Goal: Task Accomplishment & Management: Complete application form

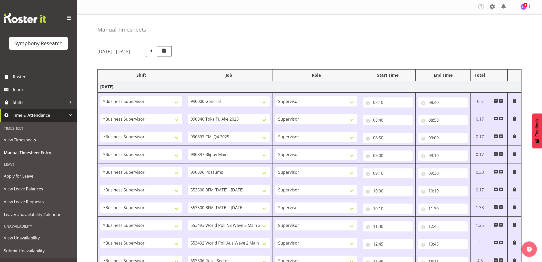
select select "1607"
select select "743"
select select "1607"
select select "9426"
select select "1607"
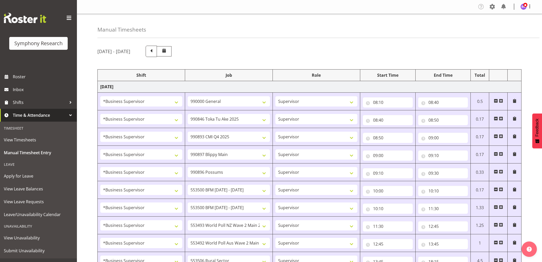
select select "10575"
select select "1607"
select select "10631"
select select "1607"
select select "10633"
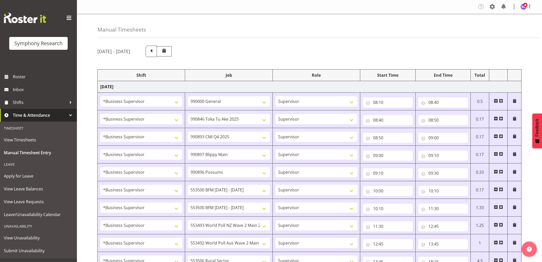
select select "1607"
select select "10242"
select select "1607"
select select "10242"
select select "1607"
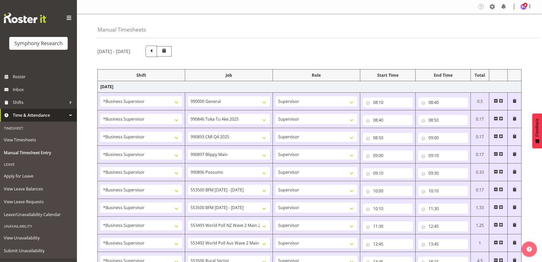
select select "10527"
select select "1607"
select select "10499"
select select "1607"
select select "10587"
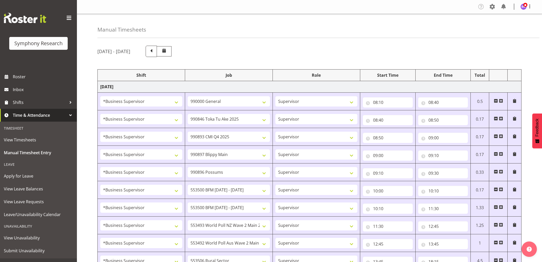
select select "1607"
select select "743"
select select "1607"
select select "743"
select select "1607"
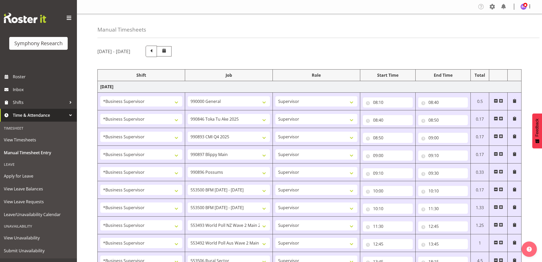
select select "10691"
select select "1607"
select select "10499"
select select "1607"
select select "10527"
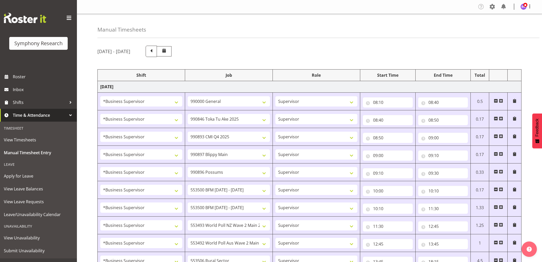
select select "1607"
select select "743"
select select "1607"
select select "10242"
select select "1607"
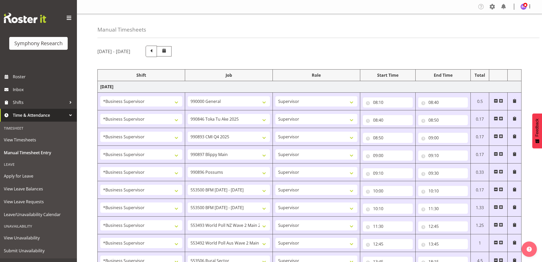
select select "10587"
select select "1607"
select select "743"
select select "1607"
select select "9426"
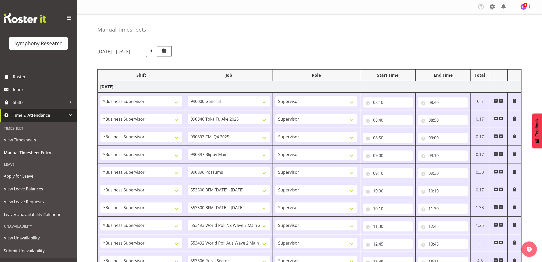
select select "1607"
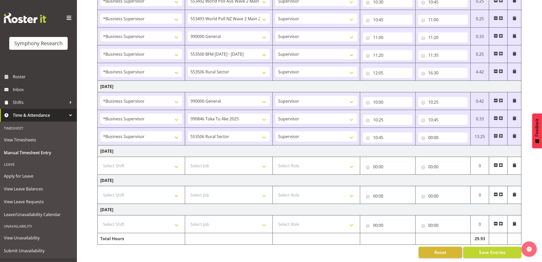
scroll to position [377, 0]
click at [253, 131] on select "550060 IF Admin 553492 World Poll Aus Wave 2 Main 2025 553493 World Poll NZ Wav…" at bounding box center [229, 136] width 82 height 10
select select "743"
click at [188, 131] on select "550060 IF Admin 553492 World Poll Aus Wave 2 Main 2025 553493 World Poll NZ Wav…" at bounding box center [229, 136] width 82 height 10
click at [433, 132] on input "00:00" at bounding box center [443, 137] width 50 height 10
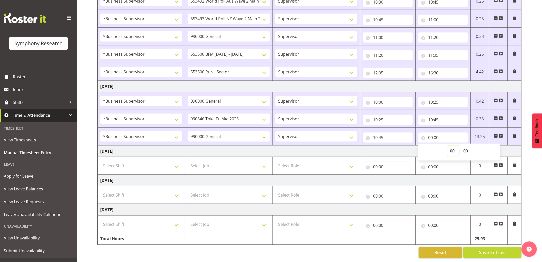
click at [453, 147] on select "00 01 02 03 04 05 06 07 08 09 10 11 12 13 14 15 16 17 18 19 20 21 22 23" at bounding box center [453, 151] width 12 height 10
select select "11"
click at [447, 146] on select "00 01 02 03 04 05 06 07 08 09 10 11 12 13 14 15 16 17 18 19 20 21 22 23" at bounding box center [453, 151] width 12 height 10
type input "11:00"
click at [466, 147] on select "00 01 02 03 04 05 06 07 08 09 10 11 12 13 14 15 16 17 18 19 20 21 22 23 24 25 2…" at bounding box center [466, 151] width 12 height 10
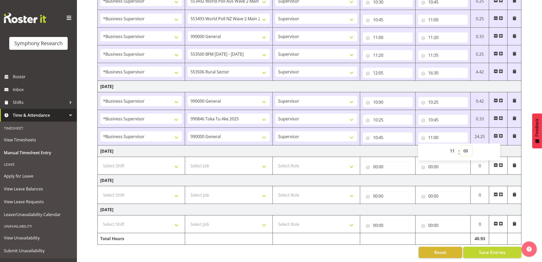
select select "5"
click at [460, 146] on select "00 01 02 03 04 05 06 07 08 09 10 11 12 13 14 15 16 17 18 19 20 21 22 23 24 25 2…" at bounding box center [466, 151] width 12 height 10
type input "11:05"
click at [501, 134] on span at bounding box center [501, 136] width 4 height 4
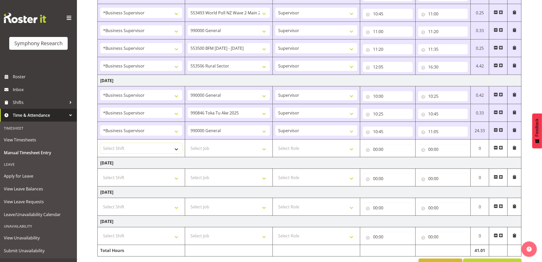
click at [161, 152] on select "Select Shift !!Weekend Residential (Roster IT Shift Label) *Business 9/10am ~ 4…" at bounding box center [141, 148] width 82 height 10
select select "1607"
click at [100, 144] on select "Select Shift !!Weekend Residential (Roster IT Shift Label) *Business 9/10am ~ 4…" at bounding box center [141, 148] width 82 height 10
click at [229, 149] on select "Select Job 550060 IF Admin 553492 World Poll Aus Wave 2 Main 2025 553493 World …" at bounding box center [229, 148] width 82 height 10
select select "10242"
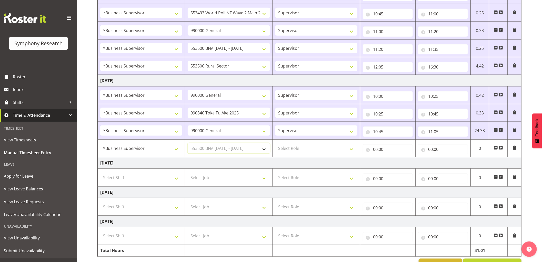
click at [188, 144] on select "Select Job 550060 IF Admin 553492 World Poll Aus Wave 2 Main 2025 553493 World …" at bounding box center [229, 148] width 82 height 10
click at [286, 148] on select "Select Role Supervisor Interviewing Briefing" at bounding box center [316, 148] width 82 height 10
select select "45"
click at [275, 144] on select "Select Role Supervisor Interviewing Briefing" at bounding box center [316, 148] width 82 height 10
click at [375, 150] on input "00:00" at bounding box center [388, 149] width 50 height 10
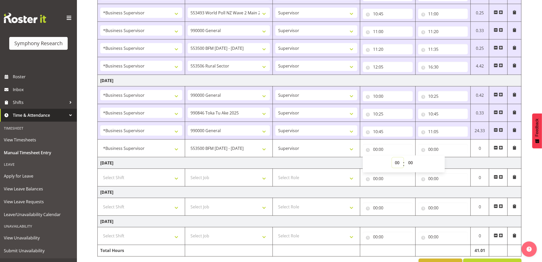
click at [398, 163] on select "00 01 02 03 04 05 06 07 08 09 10 11 12 13 14 15 16 17 18 19 20 21 22 23" at bounding box center [398, 162] width 12 height 10
select select "11"
click at [392, 158] on select "00 01 02 03 04 05 06 07 08 09 10 11 12 13 14 15 16 17 18 19 20 21 22 23" at bounding box center [398, 162] width 12 height 10
type input "11:00"
click at [408, 163] on select "00 01 02 03 04 05 06 07 08 09 10 11 12 13 14 15 16 17 18 19 20 21 22 23 24 25 2…" at bounding box center [411, 162] width 12 height 10
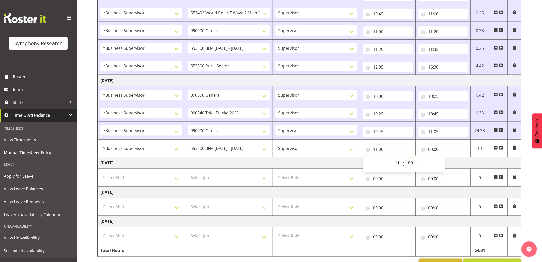
select select "5"
click at [405, 158] on select "00 01 02 03 04 05 06 07 08 09 10 11 12 13 14 15 16 17 18 19 20 21 22 23 24 25 2…" at bounding box center [411, 162] width 12 height 10
type input "11:05"
click at [430, 149] on input "00:00" at bounding box center [443, 149] width 50 height 10
click at [452, 162] on select "00 01 02 03 04 05 06 07 08 09 10 11 12 13 14 15 16 17 18 19 20 21 22 23" at bounding box center [453, 162] width 12 height 10
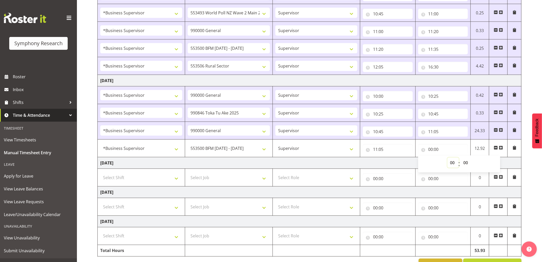
select select "11"
click at [447, 158] on select "00 01 02 03 04 05 06 07 08 09 10 11 12 13 14 15 16 17 18 19 20 21 22 23" at bounding box center [453, 162] width 12 height 10
type input "11:00"
click at [464, 163] on select "00 01 02 03 04 05 06 07 08 09 10 11 12 13 14 15 16 17 18 19 20 21 22 23 24 25 2…" at bounding box center [466, 162] width 12 height 10
select select "15"
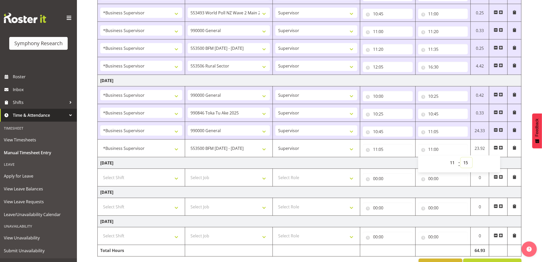
click at [460, 158] on select "00 01 02 03 04 05 06 07 08 09 10 11 12 13 14 15 16 17 18 19 20 21 22 23 24 25 2…" at bounding box center [466, 162] width 12 height 10
type input "11:15"
click at [500, 148] on span at bounding box center [501, 148] width 4 height 4
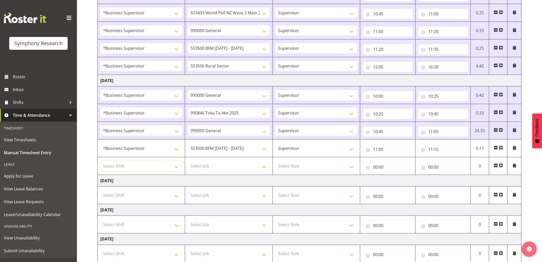
drag, startPoint x: 163, startPoint y: 167, endPoint x: 173, endPoint y: 174, distance: 12.7
click at [163, 167] on select "Select Shift !!Weekend Residential (Roster IT Shift Label) *Business 9/10am ~ 4…" at bounding box center [141, 166] width 82 height 10
select select "1607"
click at [100, 161] on select "Select Shift !!Weekend Residential (Roster IT Shift Label) *Business 9/10am ~ 4…" at bounding box center [141, 166] width 82 height 10
click at [224, 165] on select "Select Job 550060 IF Admin 553492 World Poll Aus Wave 2 Main 2025 553493 World …" at bounding box center [229, 166] width 82 height 10
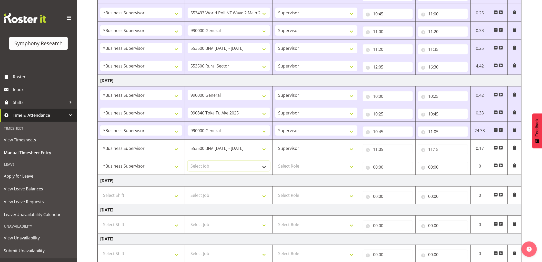
select select "10499"
click at [188, 161] on select "Select Job 550060 IF Admin 553492 World Poll Aus Wave 2 Main 2025 553493 World …" at bounding box center [229, 166] width 82 height 10
click at [293, 165] on select "Select Role Supervisor Interviewing Briefing" at bounding box center [316, 166] width 82 height 10
select select "45"
click at [275, 161] on select "Select Role Supervisor Interviewing Briefing" at bounding box center [316, 166] width 82 height 10
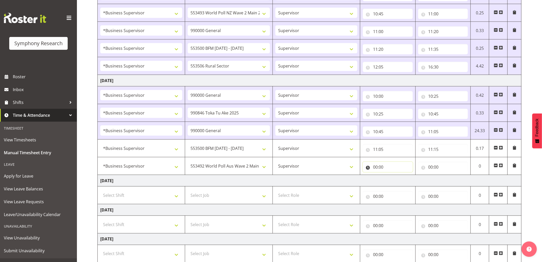
click at [376, 167] on input "00:00" at bounding box center [388, 167] width 50 height 10
click at [395, 181] on select "00 01 02 03 04 05 06 07 08 09 10 11 12 13 14 15 16 17 18 19 20 21 22 23" at bounding box center [398, 180] width 12 height 10
select select "11"
click at [392, 176] on select "00 01 02 03 04 05 06 07 08 09 10 11 12 13 14 15 16 17 18 19 20 21 22 23" at bounding box center [398, 180] width 12 height 10
type input "11:00"
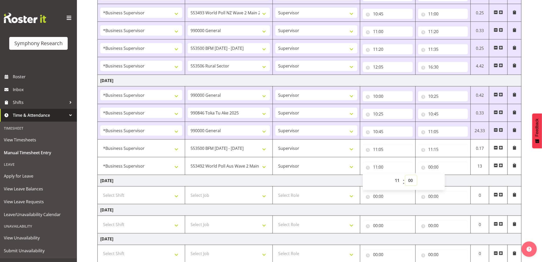
click at [408, 181] on select "00 01 02 03 04 05 06 07 08 09 10 11 12 13 14 15 16 17 18 19 20 21 22 23 24 25 2…" at bounding box center [411, 180] width 12 height 10
select select "15"
click at [405, 176] on select "00 01 02 03 04 05 06 07 08 09 10 11 12 13 14 15 16 17 18 19 20 21 22 23 24 25 2…" at bounding box center [411, 180] width 12 height 10
type input "11:15"
click at [431, 169] on input "00:00" at bounding box center [443, 167] width 50 height 10
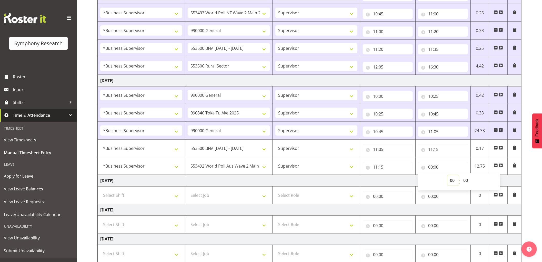
click at [450, 182] on select "00 01 02 03 04 05 06 07 08 09 10 11 12 13 14 15 16 17 18 19 20 21 22 23" at bounding box center [453, 180] width 12 height 10
select select "11"
click at [447, 176] on select "00 01 02 03 04 05 06 07 08 09 10 11 12 13 14 15 16 17 18 19 20 21 22 23" at bounding box center [453, 180] width 12 height 10
type input "11:00"
click at [464, 181] on select "00 01 02 03 04 05 06 07 08 09 10 11 12 13 14 15 16 17 18 19 20 21 22 23 24 25 2…" at bounding box center [466, 180] width 12 height 10
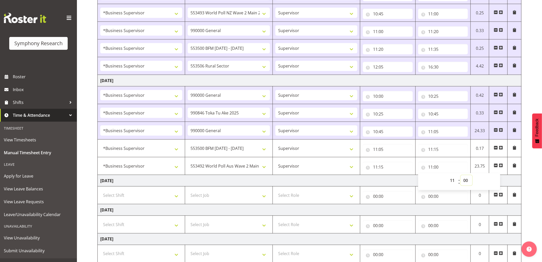
select select "25"
click at [460, 176] on select "00 01 02 03 04 05 06 07 08 09 10 11 12 13 14 15 16 17 18 19 20 21 22 23 24 25 2…" at bounding box center [466, 180] width 12 height 10
type input "11:25"
click at [501, 165] on span at bounding box center [501, 165] width 4 height 4
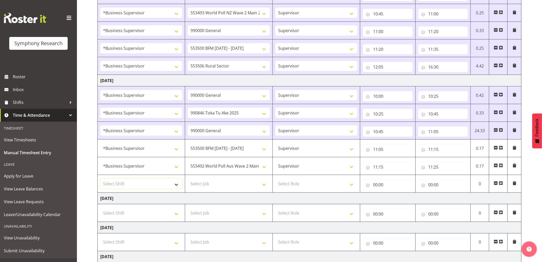
drag, startPoint x: 147, startPoint y: 181, endPoint x: 155, endPoint y: 188, distance: 10.8
click at [147, 181] on select "Select Shift !!Weekend Residential (Roster IT Shift Label) *Business 9/10am ~ 4…" at bounding box center [141, 183] width 82 height 10
select select "1607"
click at [100, 179] on select "Select Shift !!Weekend Residential (Roster IT Shift Label) *Business 9/10am ~ 4…" at bounding box center [141, 183] width 82 height 10
click at [223, 185] on select "Select Job 550060 IF Admin 553492 World Poll Aus Wave 2 Main 2025 553493 World …" at bounding box center [229, 183] width 82 height 10
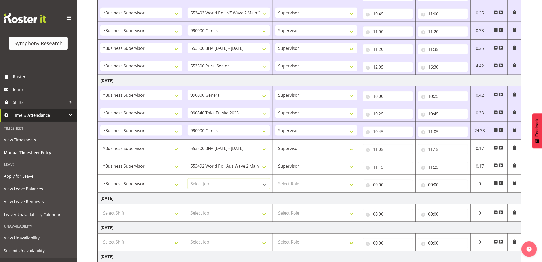
select select "10527"
click at [188, 179] on select "Select Job 550060 IF Admin 553492 World Poll Aus Wave 2 Main 2025 553493 World …" at bounding box center [229, 183] width 82 height 10
drag, startPoint x: 290, startPoint y: 183, endPoint x: 293, endPoint y: 189, distance: 5.9
click at [290, 183] on select "Select Role Supervisor Interviewing Briefing" at bounding box center [316, 183] width 82 height 10
select select "45"
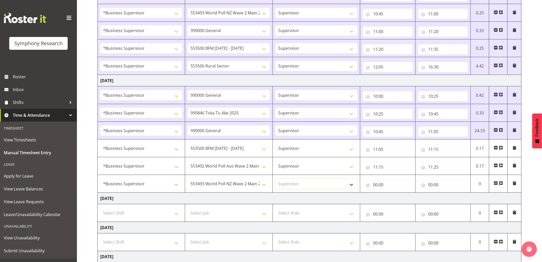
click at [275, 179] on select "Select Role Supervisor Interviewing Briefing" at bounding box center [316, 183] width 82 height 10
click at [376, 183] on input "00:00" at bounding box center [388, 184] width 50 height 10
click at [396, 199] on select "00 01 02 03 04 05 06 07 08 09 10 11 12 13 14 15 16 17 18 19 20 21 22 23" at bounding box center [398, 198] width 12 height 10
select select "11"
click at [392, 193] on select "00 01 02 03 04 05 06 07 08 09 10 11 12 13 14 15 16 17 18 19 20 21 22 23" at bounding box center [398, 198] width 12 height 10
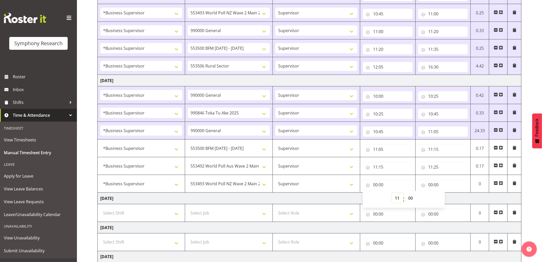
type input "11:00"
click at [411, 197] on select "00 01 02 03 04 05 06 07 08 09 10 11 12 13 14 15 16 17 18 19 20 21 22 23 24 25 2…" at bounding box center [411, 198] width 12 height 10
select select "25"
click at [405, 193] on select "00 01 02 03 04 05 06 07 08 09 10 11 12 13 14 15 16 17 18 19 20 21 22 23 24 25 2…" at bounding box center [411, 198] width 12 height 10
type input "11:25"
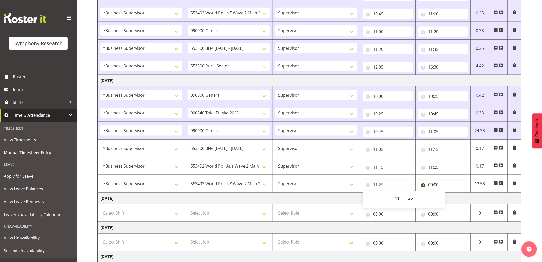
click at [430, 183] on input "00:00" at bounding box center [443, 184] width 50 height 10
click at [453, 198] on select "00 01 02 03 04 05 06 07 08 09 10 11 12 13 14 15 16 17 18 19 20 21 22 23" at bounding box center [453, 198] width 12 height 10
select select "11"
click at [447, 193] on select "00 01 02 03 04 05 06 07 08 09 10 11 12 13 14 15 16 17 18 19 20 21 22 23" at bounding box center [453, 198] width 12 height 10
type input "11:00"
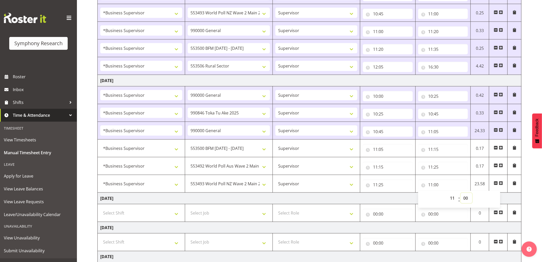
click at [465, 198] on select "00 01 02 03 04 05 06 07 08 09 10 11 12 13 14 15 16 17 18 19 20 21 22 23 24 25 2…" at bounding box center [466, 198] width 12 height 10
select select "35"
click at [460, 193] on select "00 01 02 03 04 05 06 07 08 09 10 11 12 13 14 15 16 17 18 19 20 21 22 23 24 25 2…" at bounding box center [466, 198] width 12 height 10
type input "11:35"
click at [503, 183] on td at bounding box center [498, 184] width 18 height 18
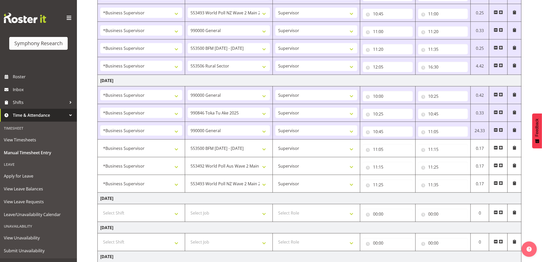
click at [501, 184] on span at bounding box center [501, 183] width 4 height 4
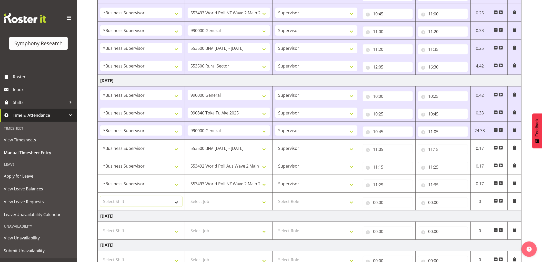
click at [156, 205] on select "Select Shift !!Weekend Residential (Roster IT Shift Label) *Business 9/10am ~ 4…" at bounding box center [141, 201] width 82 height 10
select select "1607"
click at [100, 197] on select "Select Shift !!Weekend Residential (Roster IT Shift Label) *Business 9/10am ~ 4…" at bounding box center [141, 201] width 82 height 10
click at [229, 201] on select "Select Job 550060 IF Admin 553492 World Poll Aus Wave 2 Main 2025 553493 World …" at bounding box center [229, 201] width 82 height 10
select select "10587"
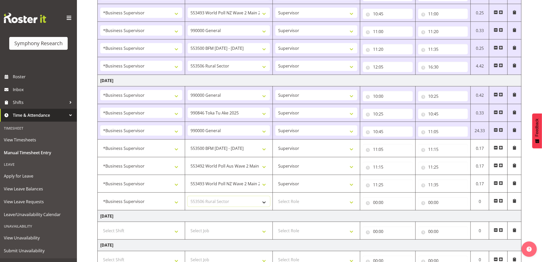
click at [188, 197] on select "Select Job 550060 IF Admin 553492 World Poll Aus Wave 2 Main 2025 553493 World …" at bounding box center [229, 201] width 82 height 10
click at [308, 204] on select "Select Role Supervisor Interviewing Briefing" at bounding box center [316, 201] width 82 height 10
click at [275, 197] on select "Select Role Supervisor Interviewing Briefing" at bounding box center [316, 201] width 82 height 10
click at [309, 204] on select "Supervisor Interviewing Briefing" at bounding box center [316, 201] width 82 height 10
select select "45"
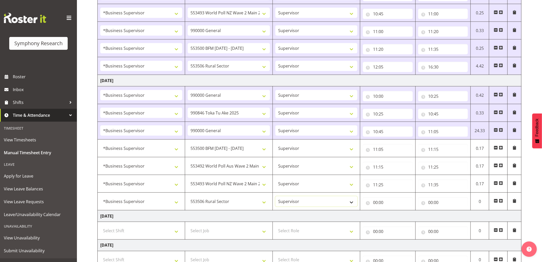
click at [275, 197] on select "Supervisor Interviewing Briefing" at bounding box center [316, 201] width 82 height 10
click at [376, 204] on input "00:00" at bounding box center [388, 202] width 50 height 10
click at [396, 216] on select "00 01 02 03 04 05 06 07 08 09 10 11 12 13 14 15 16 17 18 19 20 21 22 23" at bounding box center [398, 215] width 12 height 10
select select "12"
click at [392, 211] on select "00 01 02 03 04 05 06 07 08 09 10 11 12 13 14 15 16 17 18 19 20 21 22 23" at bounding box center [398, 215] width 12 height 10
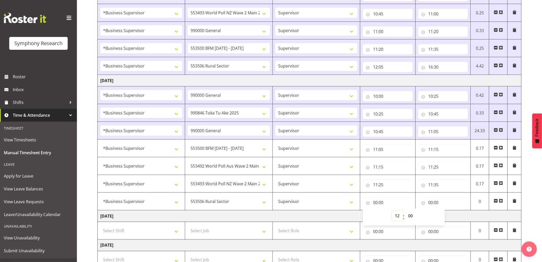
type input "12:00"
click at [409, 219] on select "00 01 02 03 04 05 06 07 08 09 10 11 12 13 14 15 16 17 18 19 20 21 22 23 24 25 2…" at bounding box center [411, 215] width 12 height 10
select select "5"
click at [405, 211] on select "00 01 02 03 04 05 06 07 08 09 10 11 12 13 14 15 16 17 18 19 20 21 22 23 24 25 2…" at bounding box center [411, 215] width 12 height 10
type input "12:05"
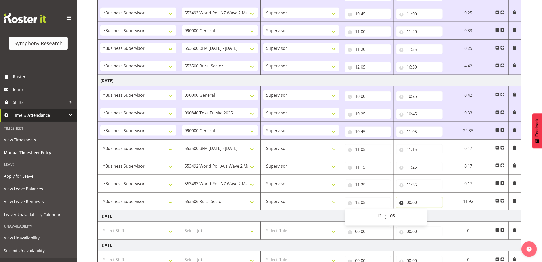
click at [407, 202] on input "00:00" at bounding box center [419, 202] width 46 height 10
click at [426, 216] on select "00 01 02 03 04 05 06 07 08 09 10 11 12 13 14 15 16 17 18 19 20 21 22 23" at bounding box center [431, 215] width 12 height 10
select select "16"
click at [425, 211] on select "00 01 02 03 04 05 06 07 08 09 10 11 12 13 14 15 16 17 18 19 20 21 22 23" at bounding box center [431, 215] width 12 height 10
type input "16:00"
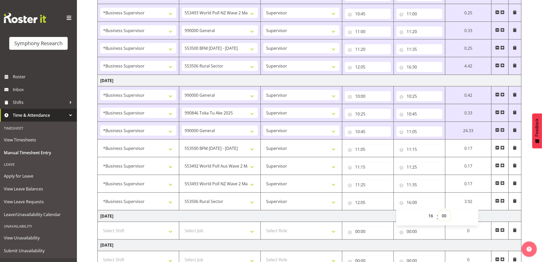
click at [444, 217] on select "00 01 02 03 04 05 06 07 08 09 10 11 12 13 14 15 16 17 18 19 20 21 22 23 24 25 2…" at bounding box center [445, 215] width 12 height 10
select select "30"
click at [439, 211] on select "00 01 02 03 04 05 06 07 08 09 10 11 12 13 14 15 16 17 18 19 20 21 22 23 24 25 2…" at bounding box center [445, 215] width 12 height 10
type input "16:30"
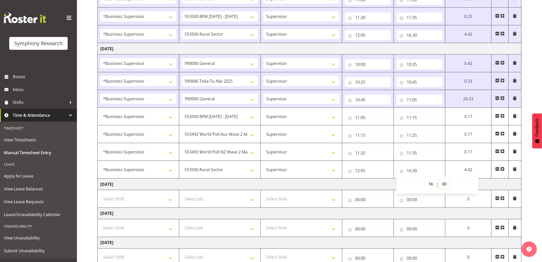
scroll to position [447, 0]
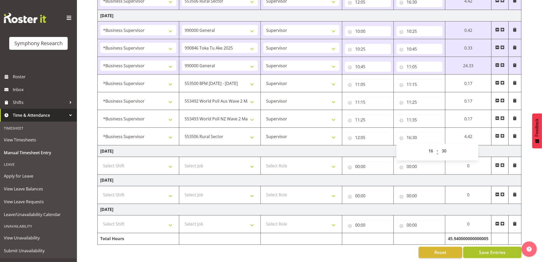
click at [487, 251] on button "Save Entries" at bounding box center [492, 252] width 58 height 11
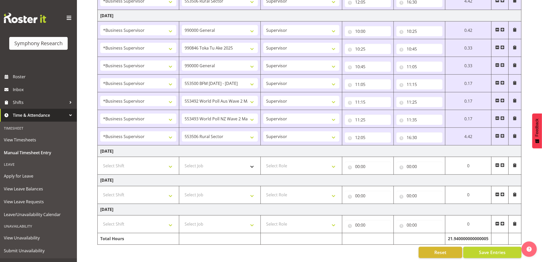
scroll to position [419, 0]
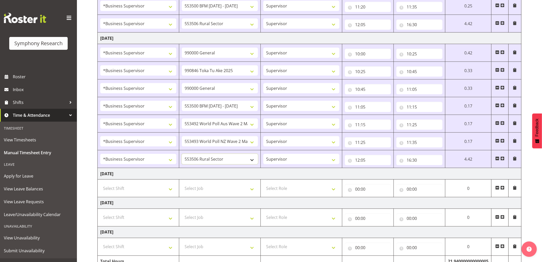
click at [223, 157] on select "550060 IF Admin 553492 World Poll Aus Wave 2 Main 2025 553493 World Poll NZ Wav…" at bounding box center [220, 159] width 76 height 10
click at [273, 174] on td "[DATE]" at bounding box center [310, 174] width 424 height 12
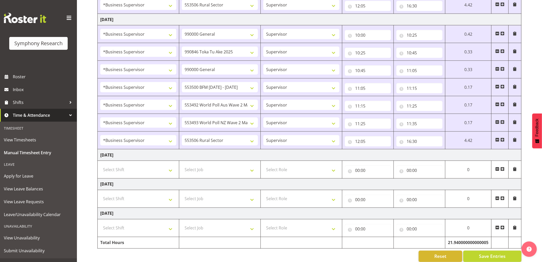
scroll to position [447, 0]
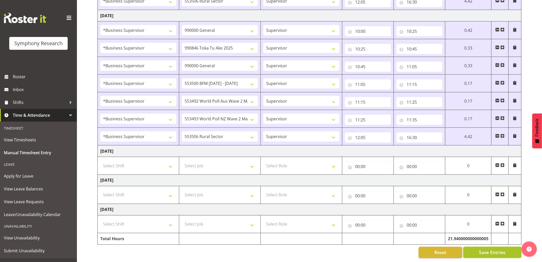
click at [481, 249] on span "Save Entries" at bounding box center [492, 252] width 27 height 7
click at [472, 248] on button "Save Entries" at bounding box center [492, 252] width 58 height 11
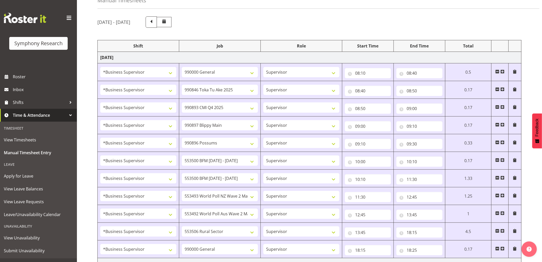
scroll to position [0, 0]
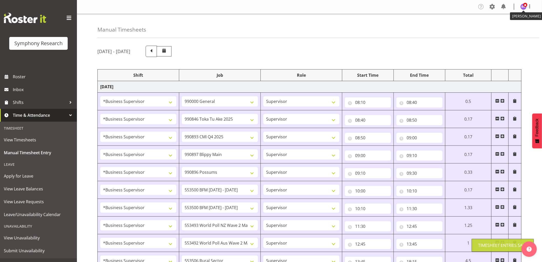
click at [525, 9] on figure at bounding box center [523, 7] width 6 height 6
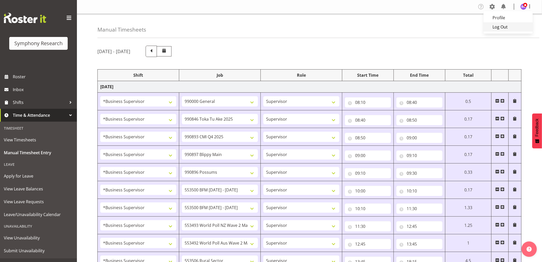
click at [518, 26] on link "Log Out" at bounding box center [507, 26] width 49 height 9
